Goal: Use online tool/utility: Utilize a website feature to perform a specific function

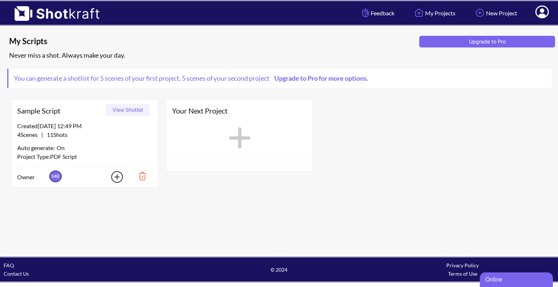
click at [229, 149] on icon at bounding box center [240, 138] width 30 height 33
click at [237, 136] on icon at bounding box center [240, 138] width 22 height 22
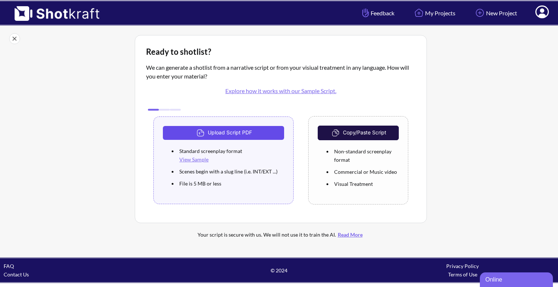
click at [242, 138] on button "Upload Script PDF" at bounding box center [223, 133] width 121 height 14
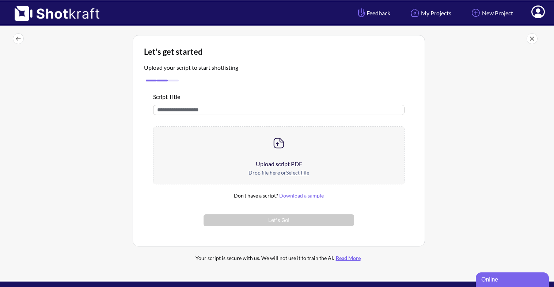
click at [274, 158] on div at bounding box center [278, 143] width 251 height 33
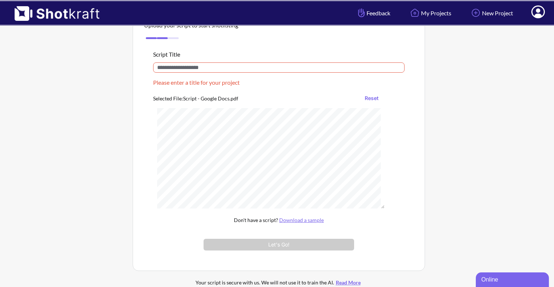
scroll to position [44, 0]
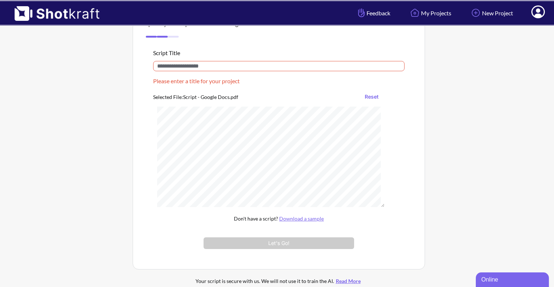
click at [210, 65] on input "text" at bounding box center [278, 66] width 251 height 10
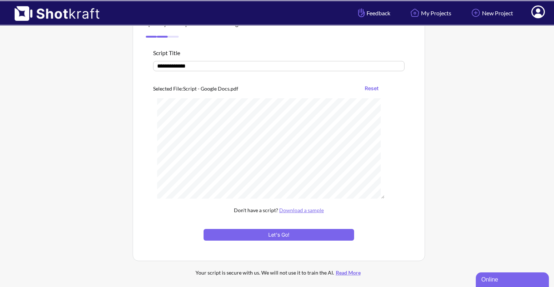
type input "**********"
click at [306, 207] on link "Download a sample" at bounding box center [301, 210] width 45 height 6
click at [272, 234] on button "Let's Go!" at bounding box center [278, 235] width 150 height 12
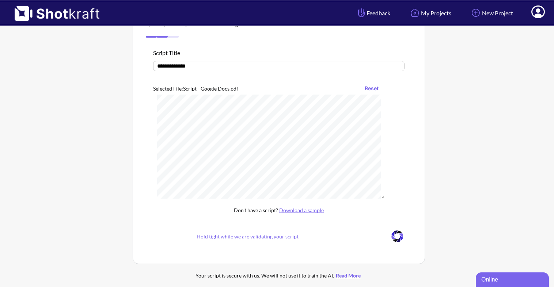
scroll to position [19, 0]
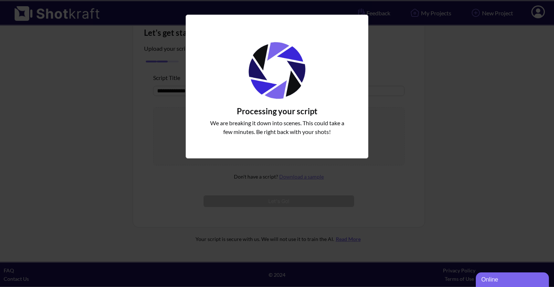
click at [263, 133] on div "We are breaking it down into scenes. This could take a few minutes. Be right ba…" at bounding box center [277, 127] width 142 height 21
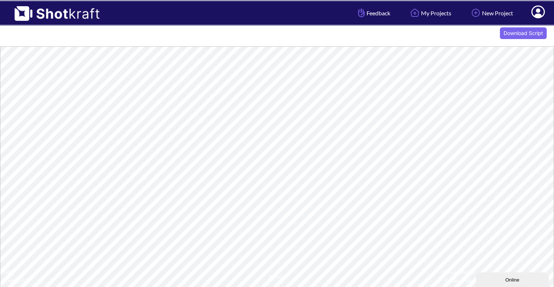
scroll to position [10, 0]
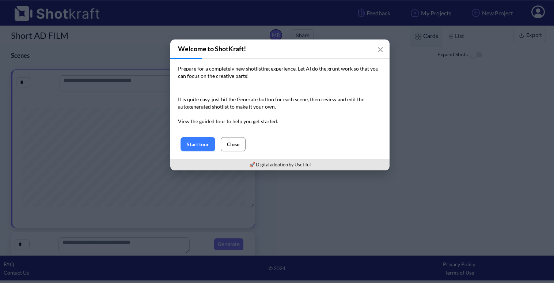
click at [230, 144] on button "Close" at bounding box center [233, 144] width 25 height 14
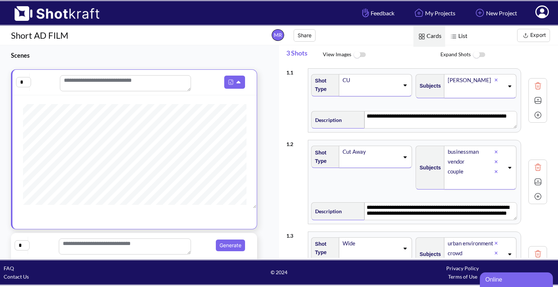
click at [358, 53] on img at bounding box center [359, 55] width 16 height 16
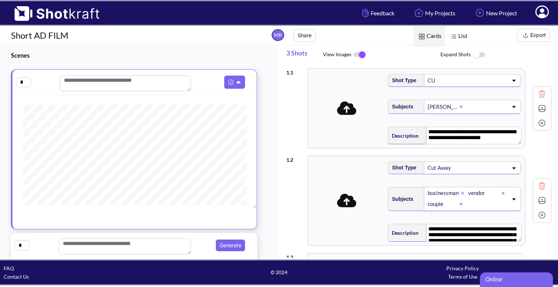
click at [346, 112] on icon at bounding box center [346, 109] width 19 height 14
click at [365, 107] on span at bounding box center [347, 108] width 73 height 19
click at [344, 108] on icon at bounding box center [347, 109] width 19 height 14
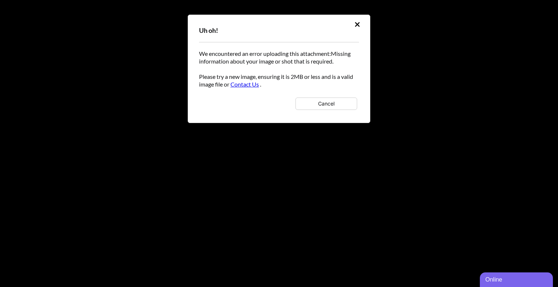
click at [354, 21] on button at bounding box center [357, 25] width 13 height 12
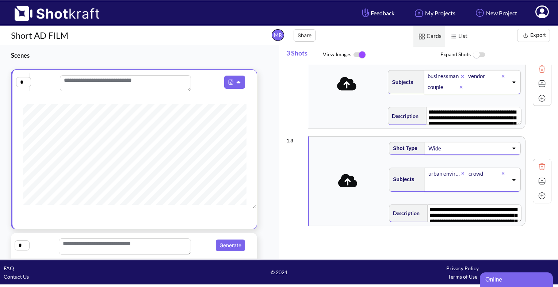
click at [331, 81] on span at bounding box center [346, 83] width 73 height 19
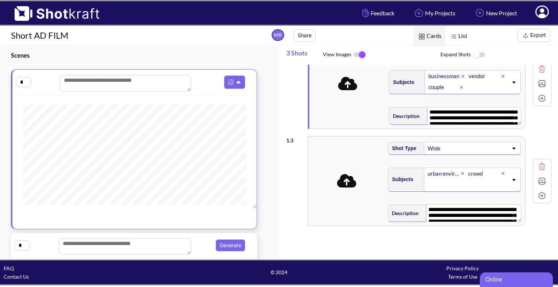
scroll to position [0, 0]
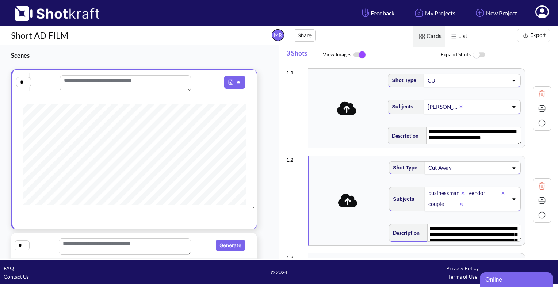
click at [350, 94] on div "**********" at bounding box center [416, 108] width 217 height 79
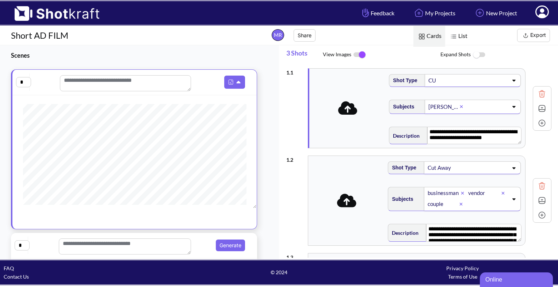
click at [347, 119] on div "**********" at bounding box center [417, 108] width 216 height 79
click at [358, 107] on span at bounding box center [347, 108] width 73 height 19
click at [341, 119] on div "**********" at bounding box center [417, 108] width 216 height 79
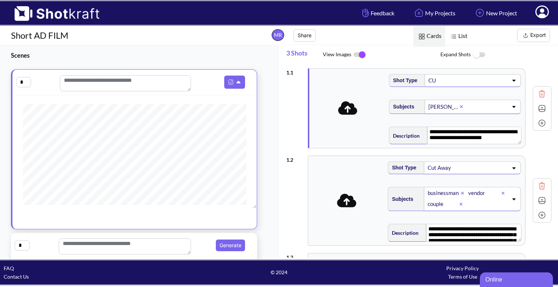
click at [351, 108] on icon at bounding box center [347, 109] width 19 height 14
click at [537, 34] on button "Export" at bounding box center [533, 35] width 33 height 13
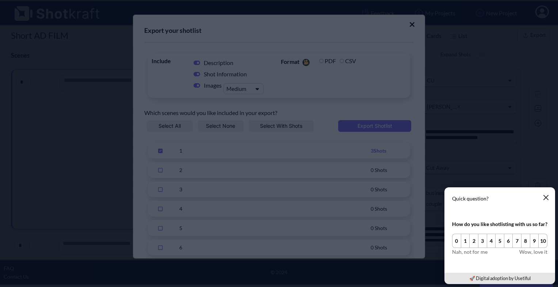
click at [552, 198] on button "button" at bounding box center [546, 197] width 15 height 15
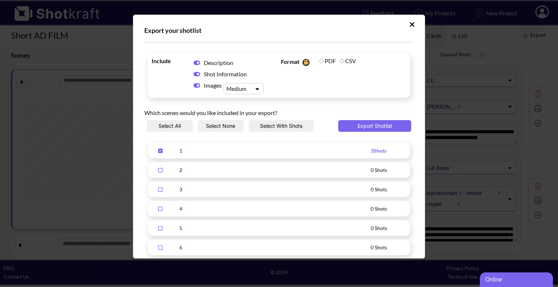
click at [409, 25] on icon "Upload Script" at bounding box center [411, 24] width 5 height 7
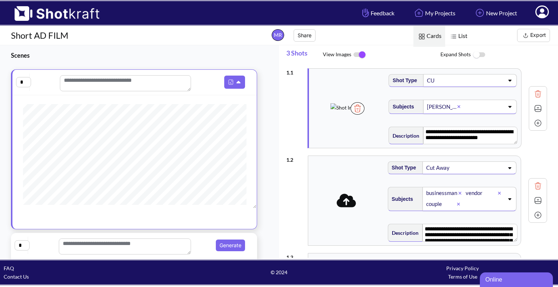
click at [448, 76] on div "CU" at bounding box center [444, 81] width 37 height 10
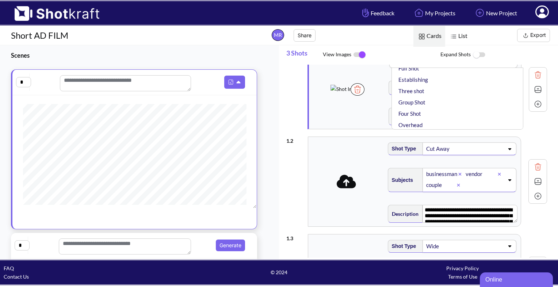
scroll to position [112, 0]
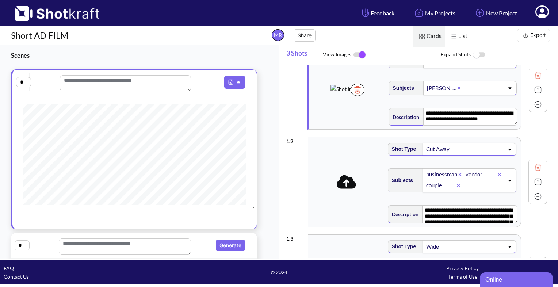
click at [323, 135] on div "**********" at bounding box center [416, 181] width 261 height 97
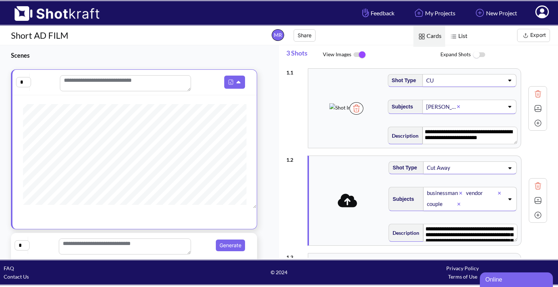
click at [460, 86] on div "Shot Type CU" at bounding box center [453, 83] width 133 height 26
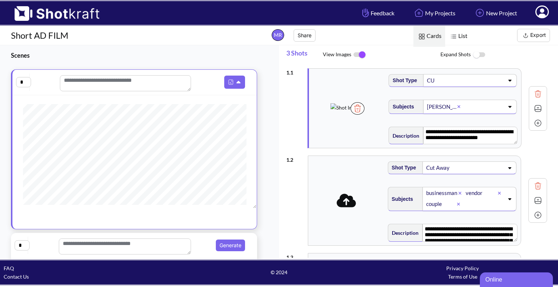
click at [454, 81] on div "CU" at bounding box center [444, 81] width 37 height 10
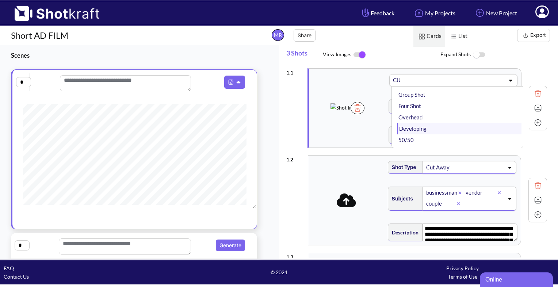
scroll to position [114, 0]
click at [418, 96] on li "Establishing" at bounding box center [459, 98] width 124 height 11
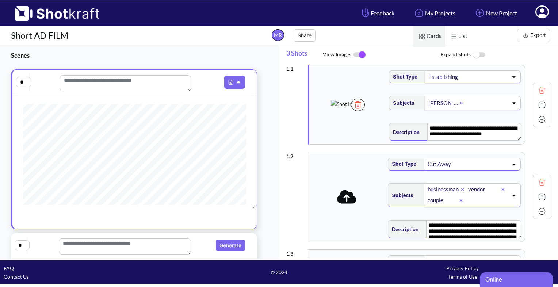
scroll to position [0, 0]
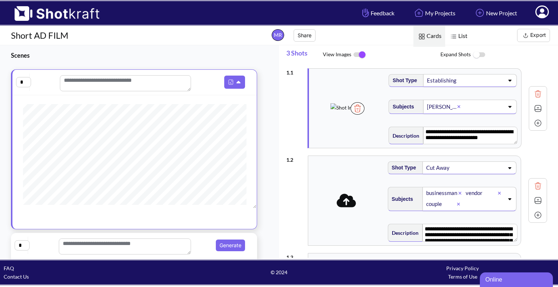
click at [446, 81] on div "Establishing" at bounding box center [444, 81] width 37 height 10
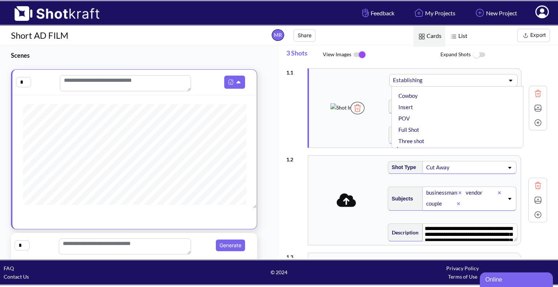
scroll to position [82, 0]
click at [418, 99] on li "Cowboy" at bounding box center [459, 96] width 124 height 11
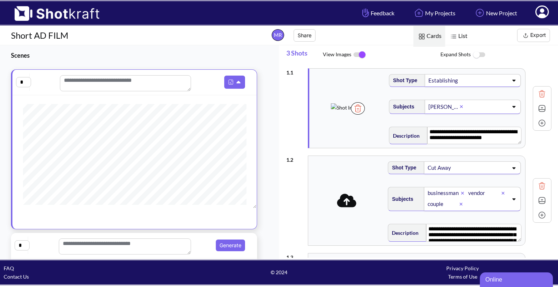
click at [462, 172] on div "Cut Away" at bounding box center [467, 168] width 81 height 10
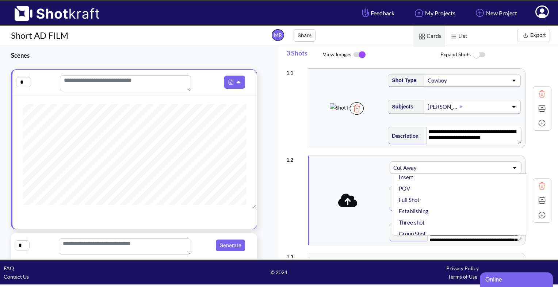
scroll to position [99, 0]
click at [423, 207] on li "Establishing" at bounding box center [461, 211] width 128 height 11
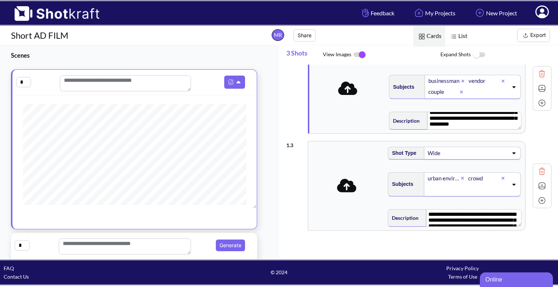
scroll to position [117, 0]
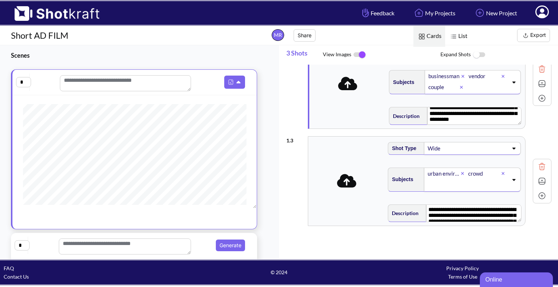
click at [318, 145] on div "**********" at bounding box center [416, 181] width 217 height 89
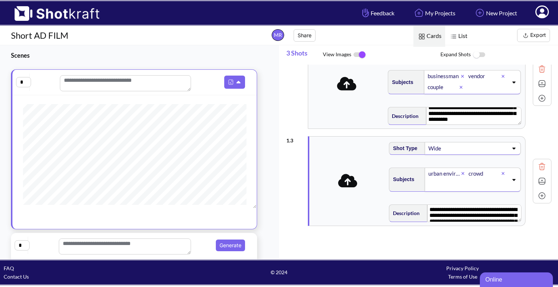
click at [331, 100] on div "**********" at bounding box center [416, 83] width 217 height 89
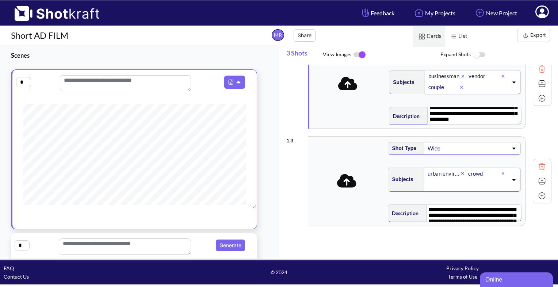
scroll to position [0, 0]
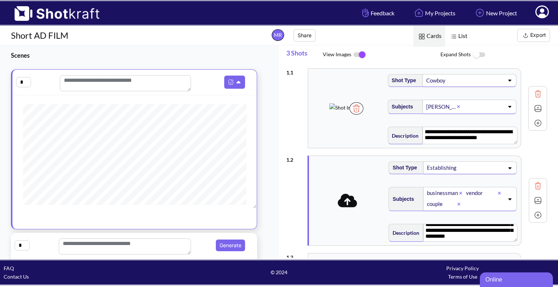
click at [363, 115] on img at bounding box center [357, 108] width 14 height 12
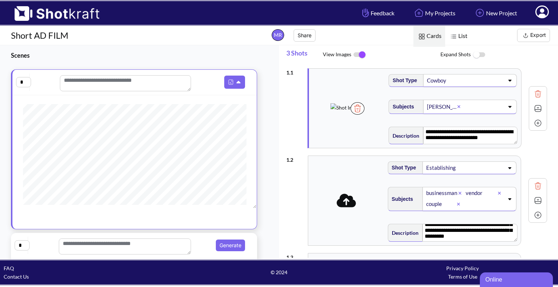
click at [365, 115] on img at bounding box center [358, 108] width 14 height 12
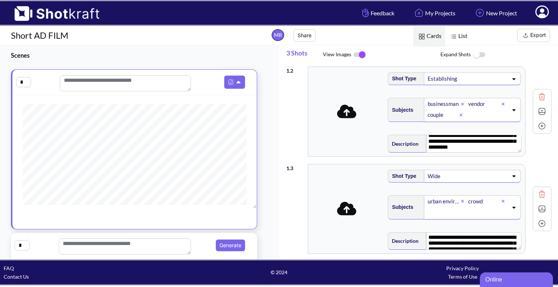
scroll to position [88, 0]
